Goal: Task Accomplishment & Management: Manage account settings

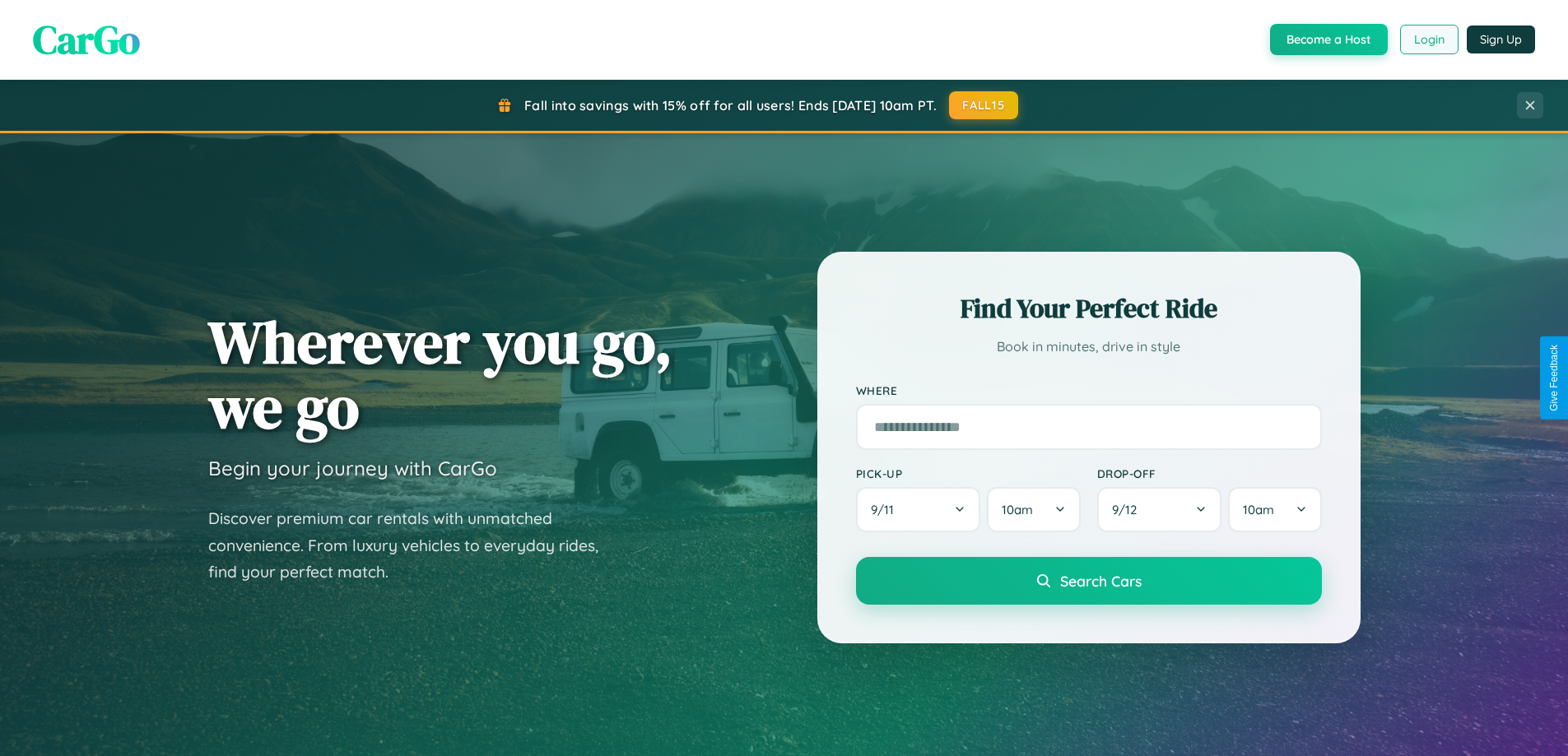
click at [1428, 40] on button "Login" at bounding box center [1429, 39] width 58 height 30
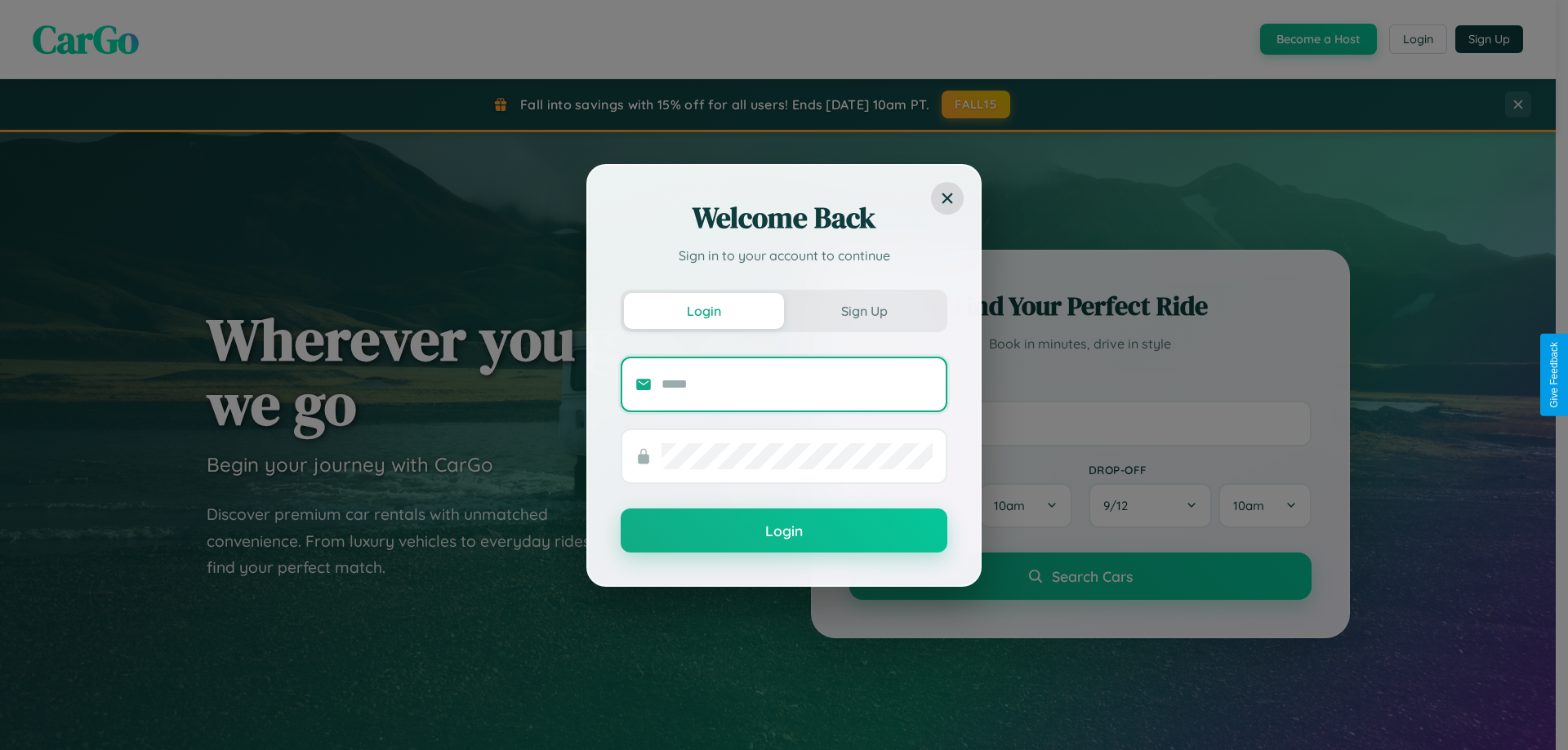
click at [797, 383] on input "text" at bounding box center [797, 384] width 271 height 26
type input "**********"
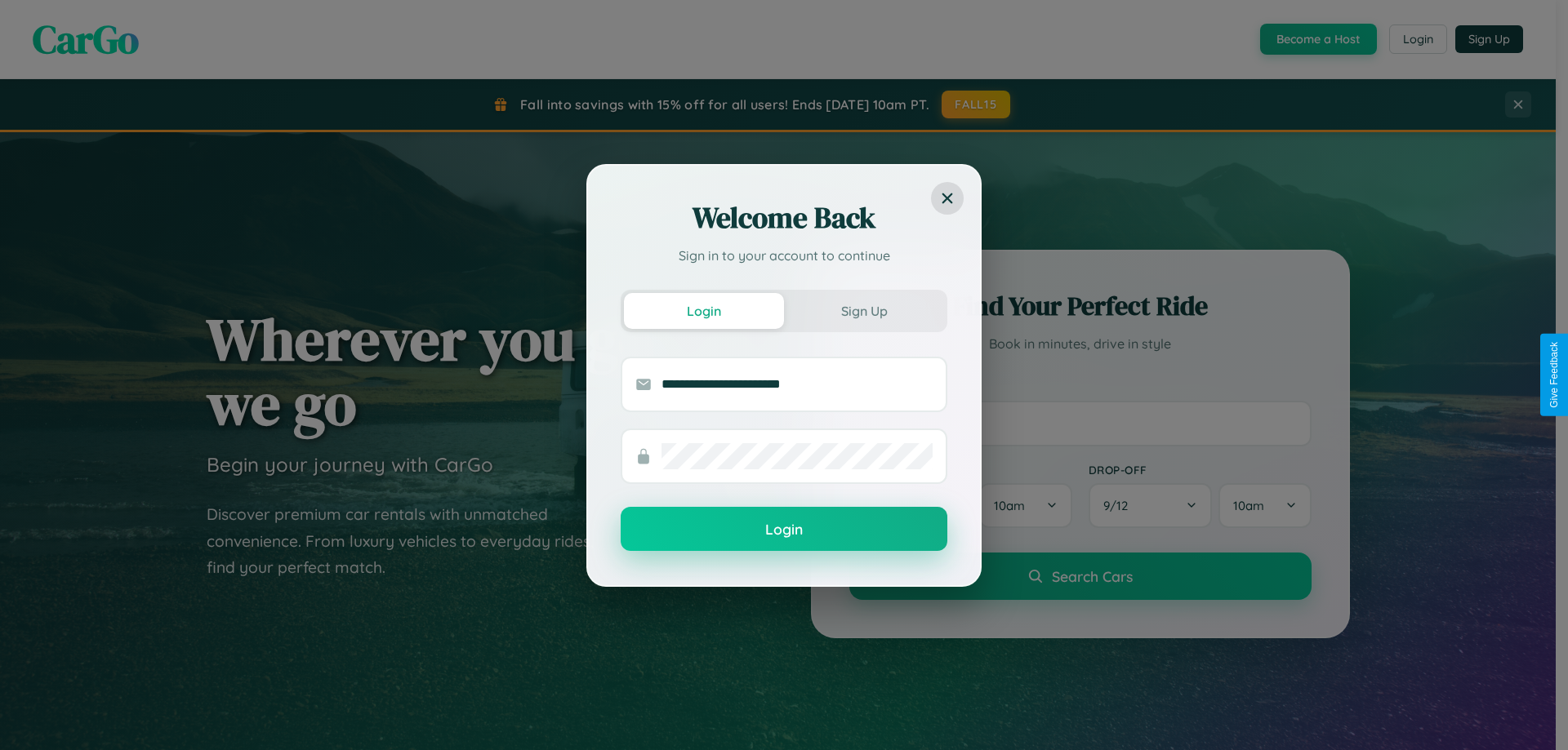
click at [784, 530] on button "Login" at bounding box center [784, 529] width 326 height 44
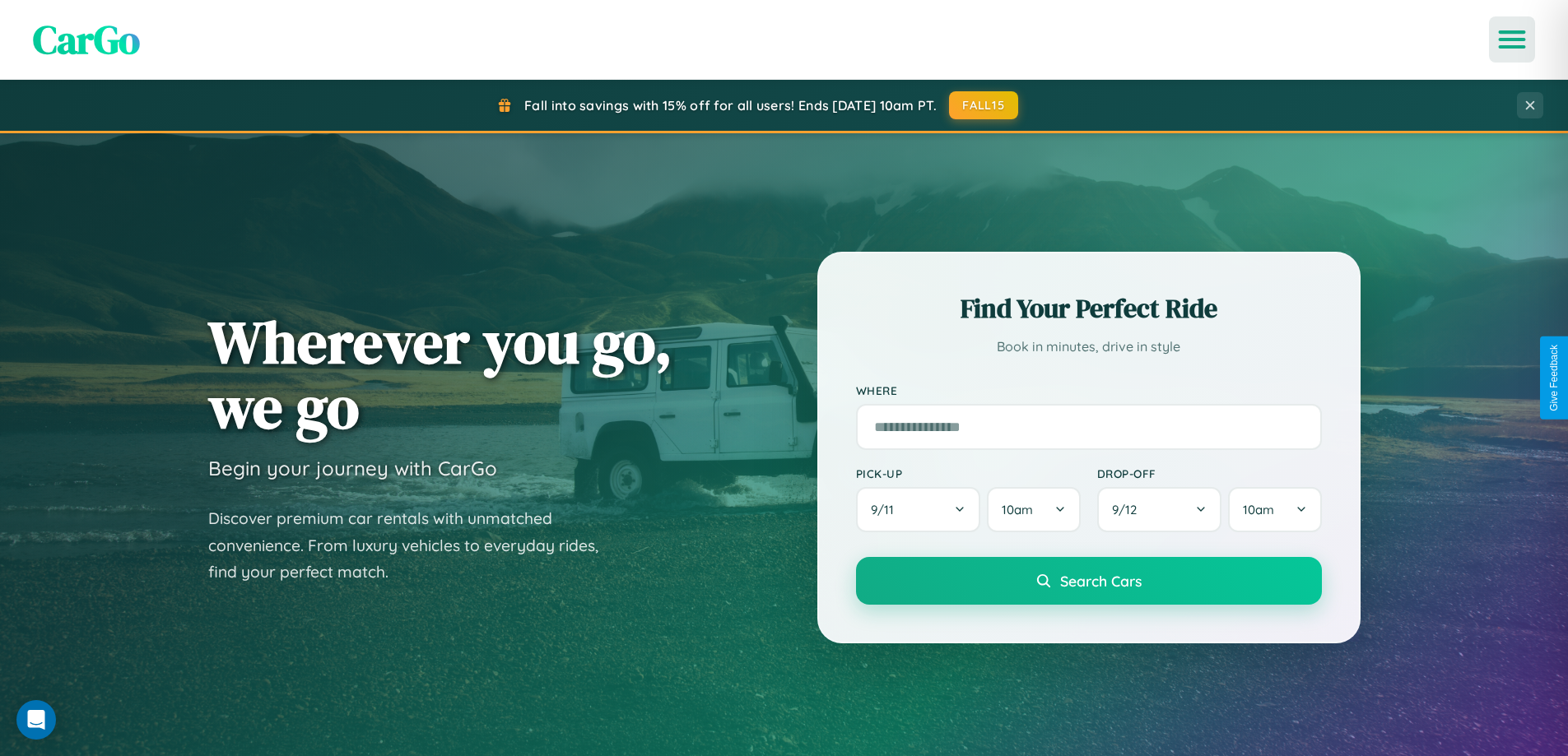
click at [1512, 40] on icon "Open menu" at bounding box center [1512, 39] width 24 height 14
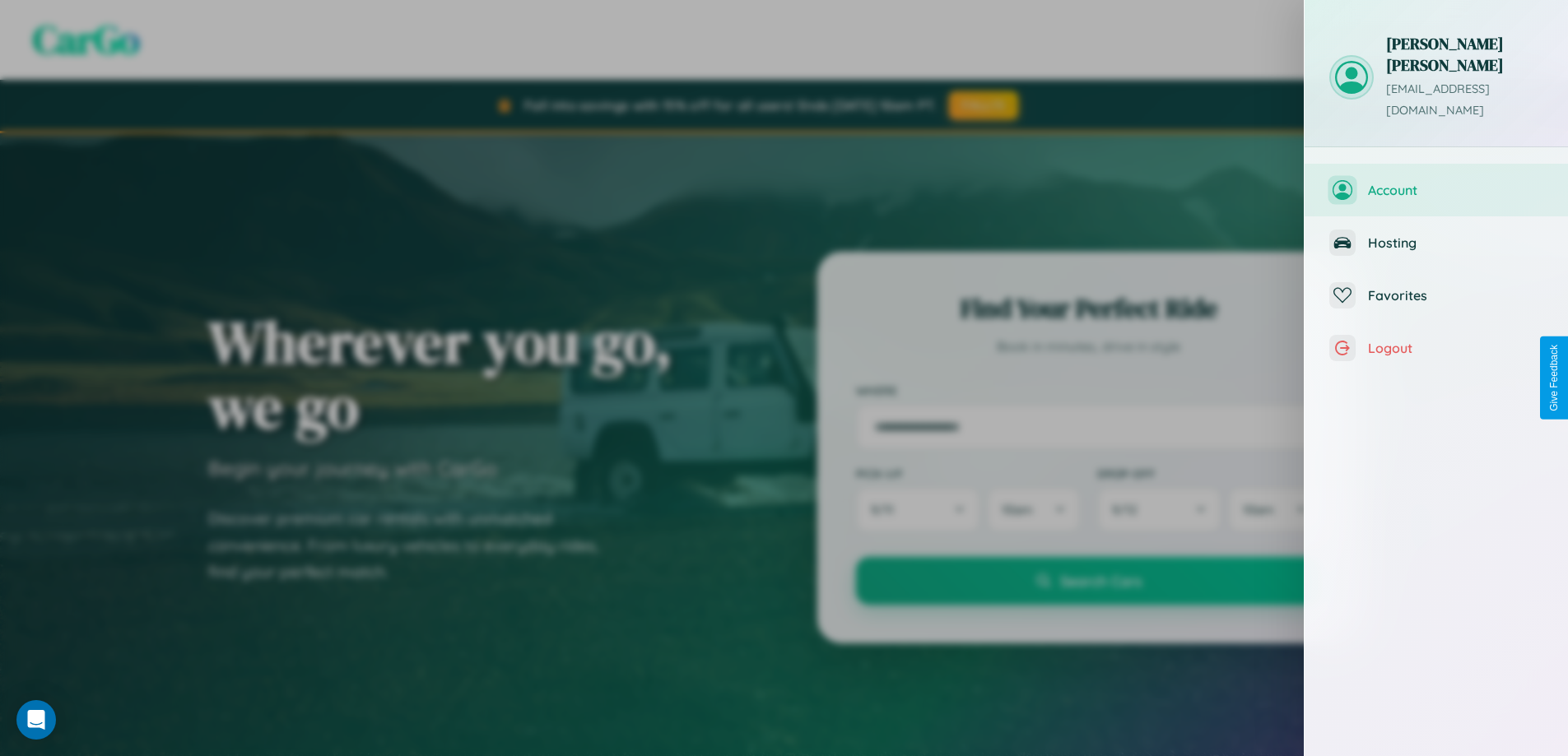
click at [1436, 182] on span "Account" at bounding box center [1455, 190] width 175 height 16
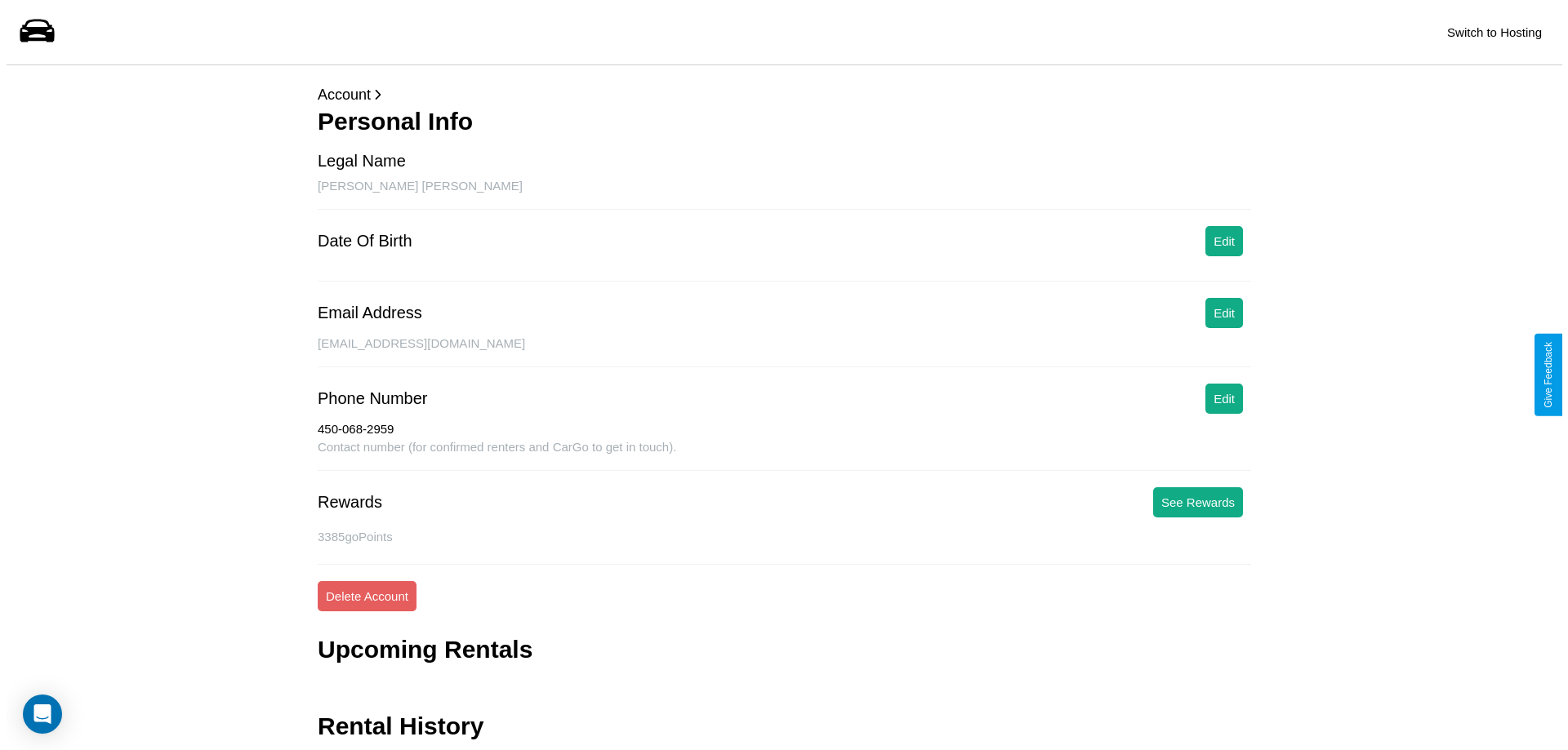
scroll to position [53, 0]
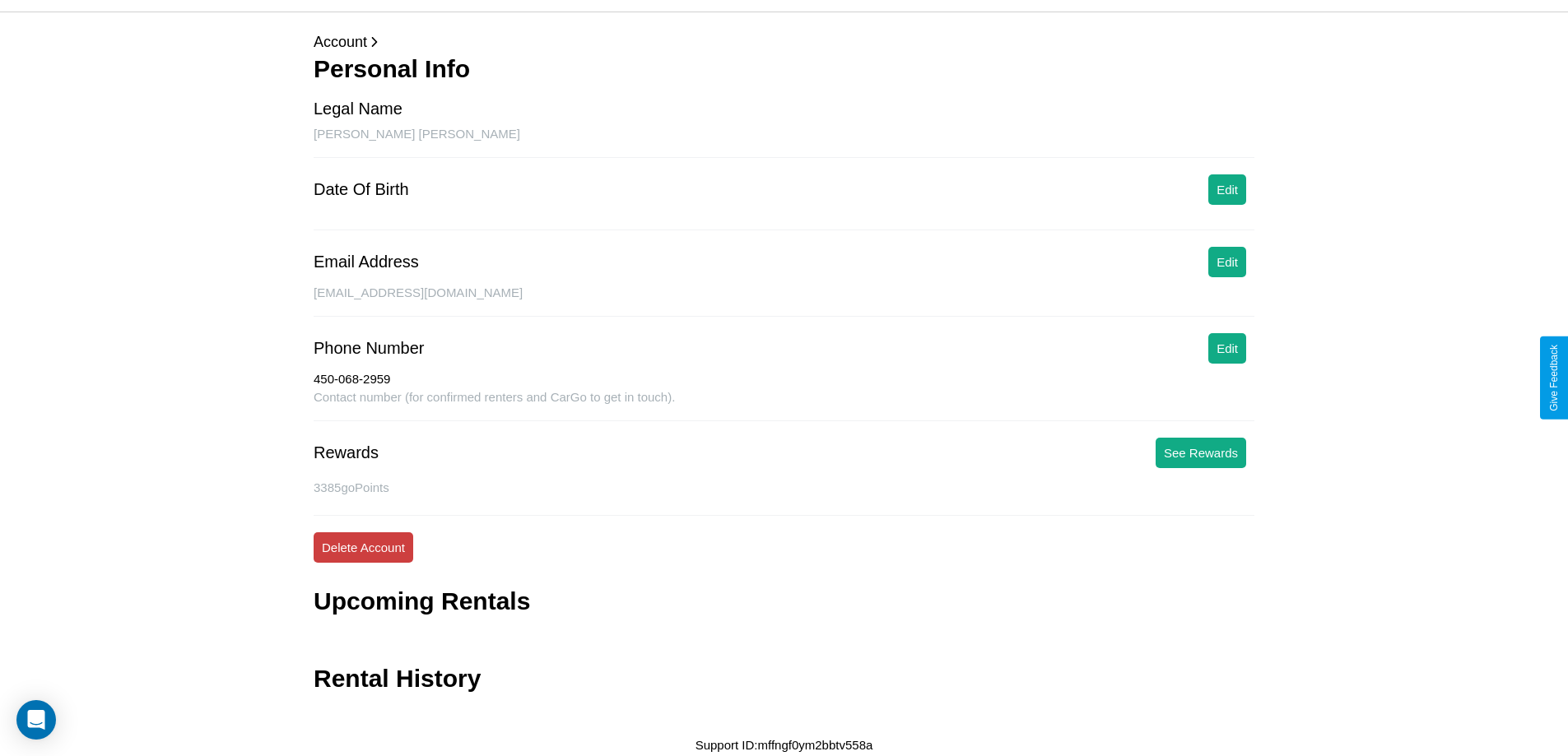
click at [363, 548] on button "Delete Account" at bounding box center [363, 548] width 99 height 31
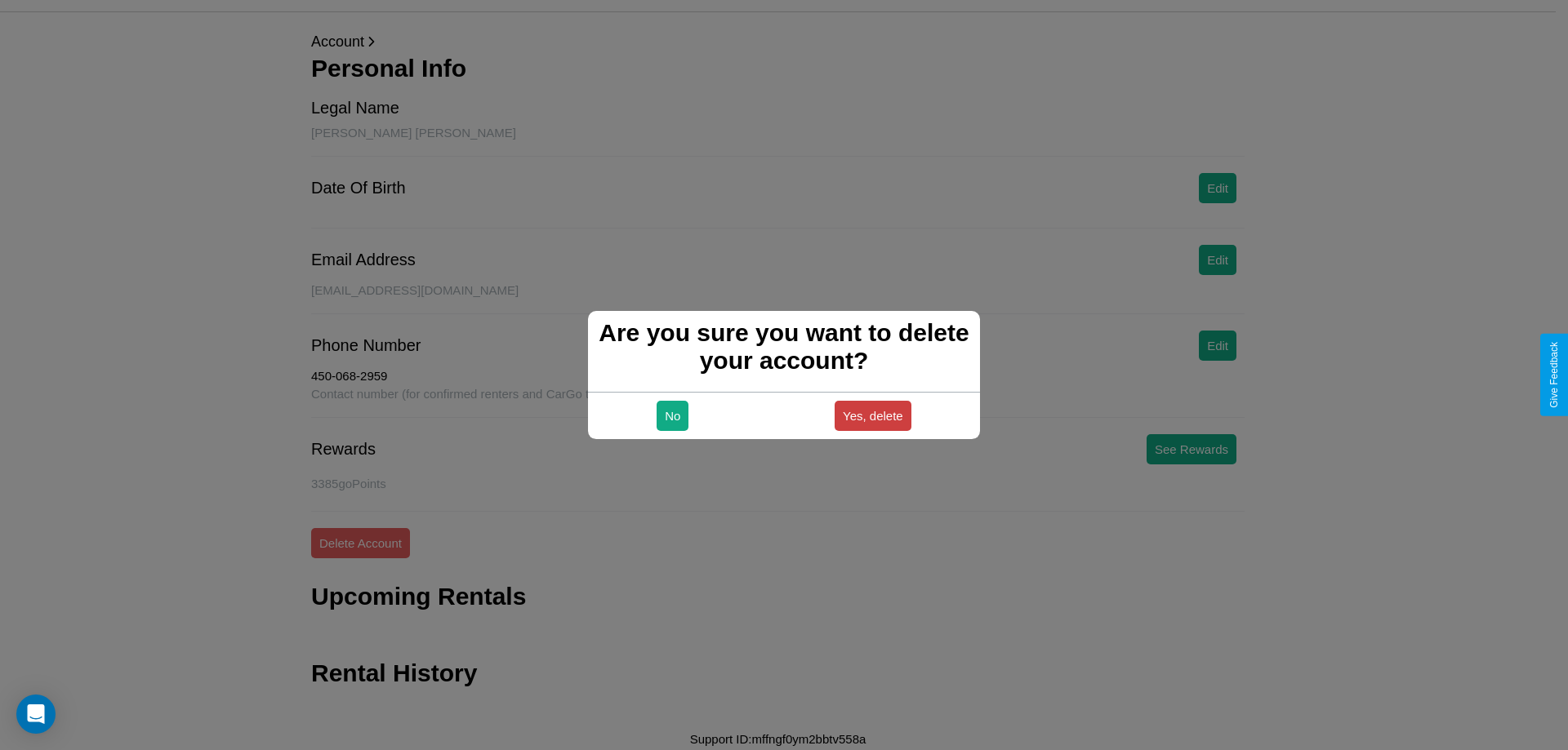
click at [872, 415] on button "Yes, delete" at bounding box center [872, 416] width 77 height 30
